Goal: Transaction & Acquisition: Subscribe to service/newsletter

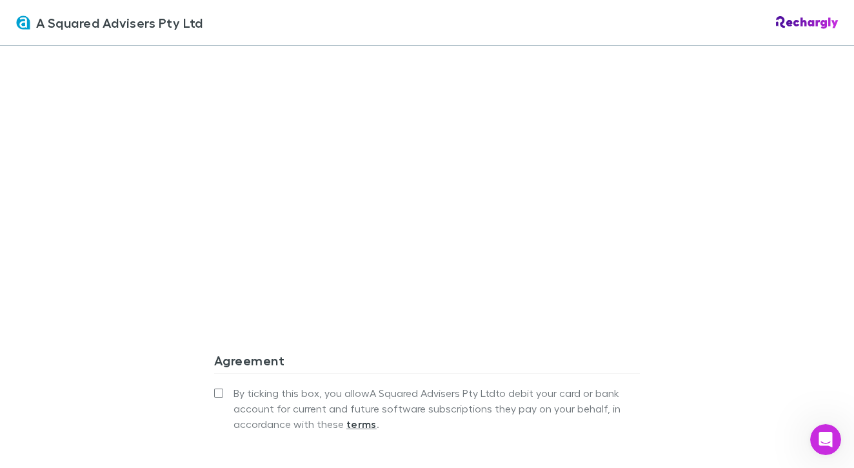
scroll to position [1151, 0]
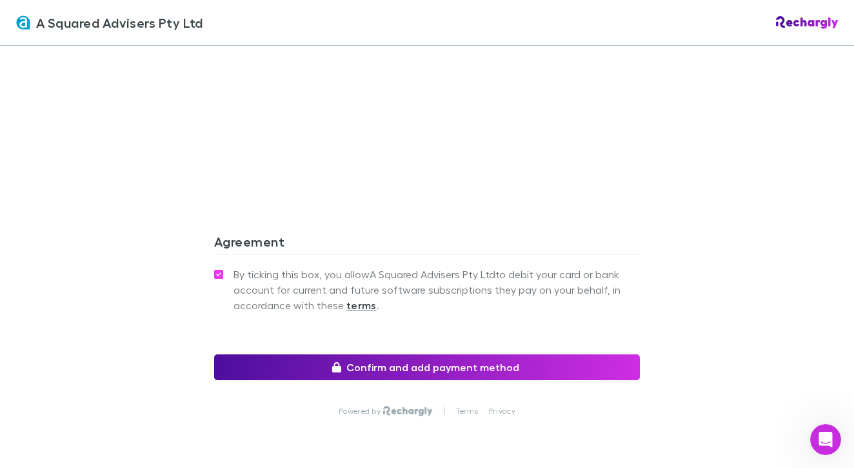
click at [450, 354] on button "Confirm and add payment method" at bounding box center [427, 367] width 426 height 26
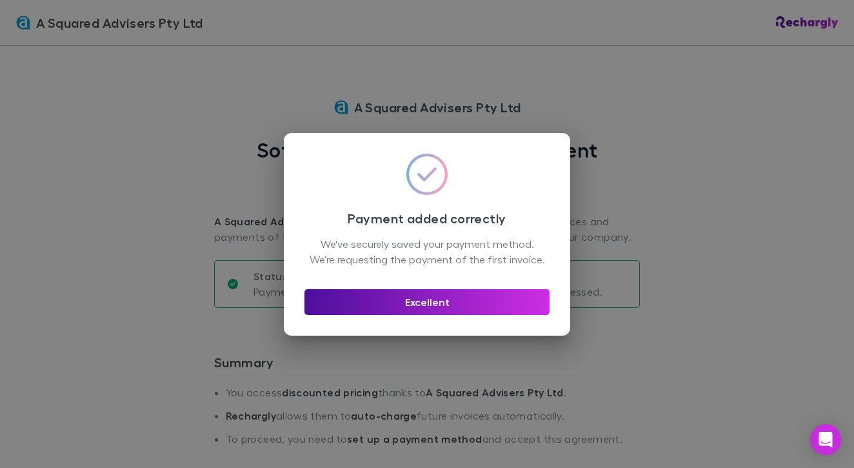
click at [424, 312] on button "Excellent" at bounding box center [426, 302] width 245 height 26
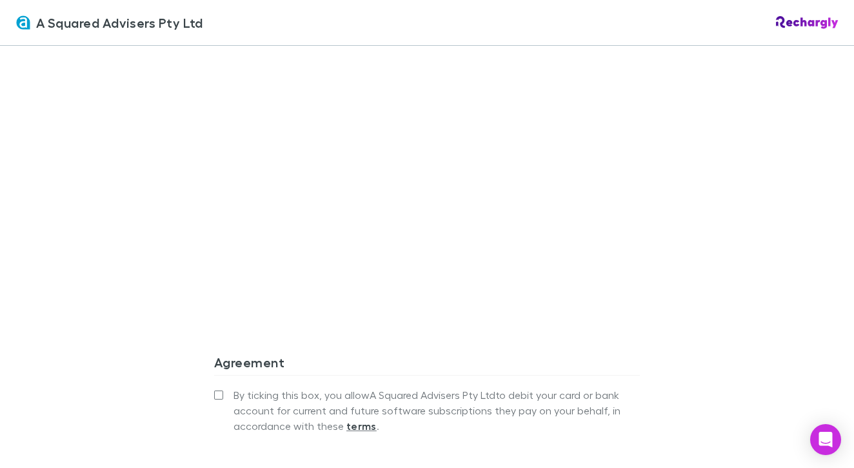
scroll to position [1207, 0]
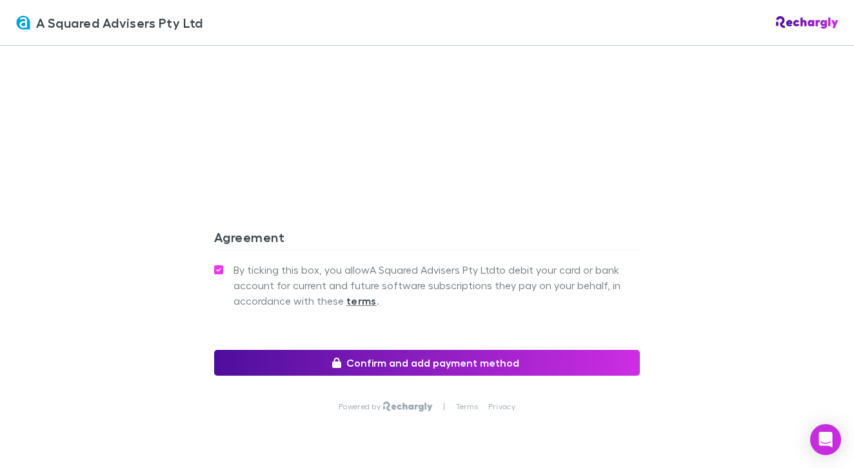
click at [317, 350] on button "Confirm and add payment method" at bounding box center [427, 363] width 426 height 26
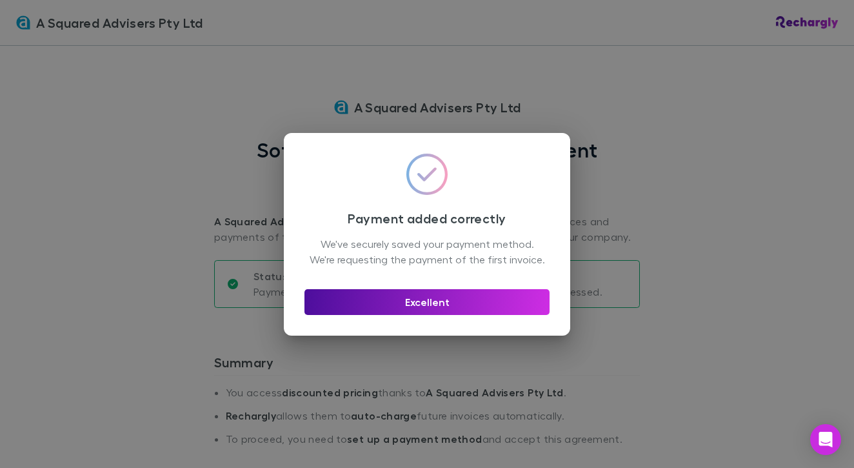
click at [426, 313] on button "Excellent" at bounding box center [426, 302] width 245 height 26
